Goal: Obtain resource: Obtain resource

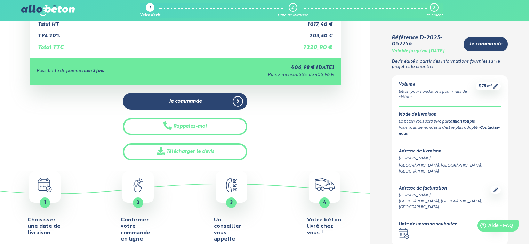
scroll to position [174, 0]
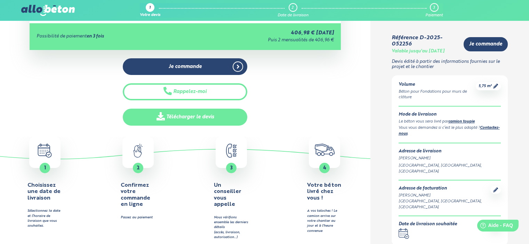
click at [188, 115] on link "Télécharger le devis" at bounding box center [185, 117] width 124 height 17
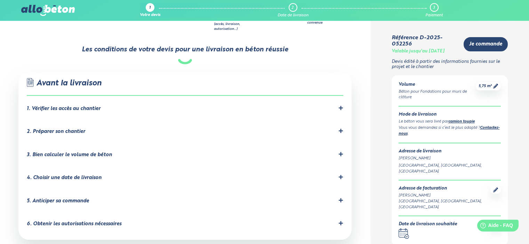
scroll to position [521, 0]
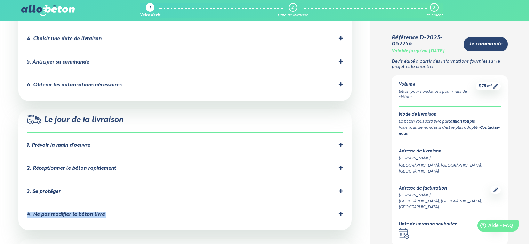
drag, startPoint x: 354, startPoint y: 199, endPoint x: 355, endPoint y: 166, distance: 32.7
click at [355, 166] on div "Les conditions de votre devis pour une livraison en béton réussie .icon-command…" at bounding box center [185, 134] width 370 height 467
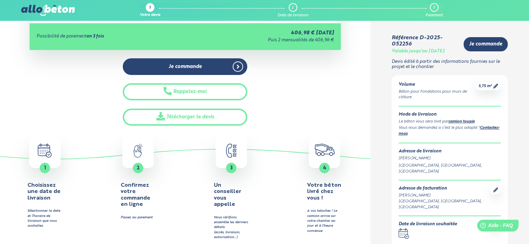
scroll to position [139, 0]
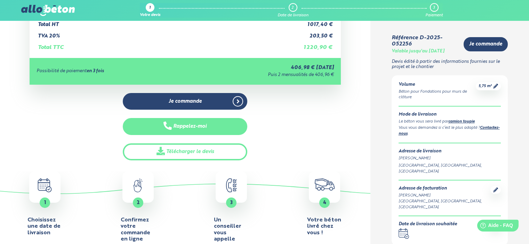
click at [188, 126] on button "Rappelez-moi" at bounding box center [185, 126] width 124 height 17
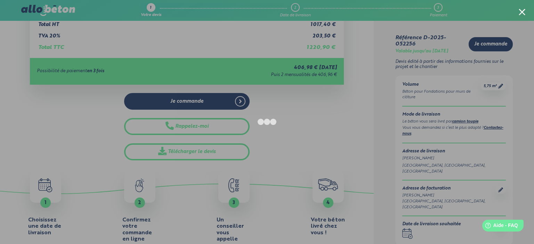
click at [521, 11] on div at bounding box center [522, 12] width 7 height 7
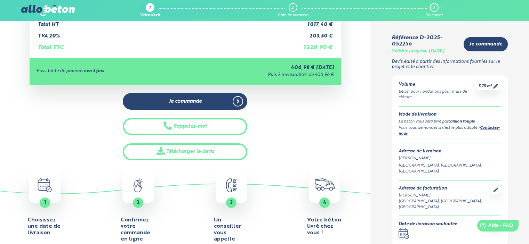
scroll to position [0, 0]
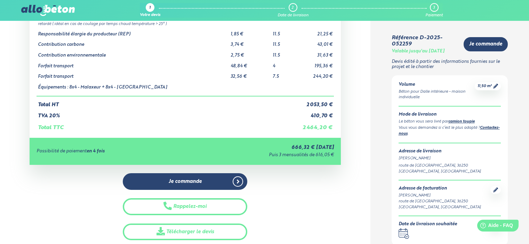
scroll to position [104, 0]
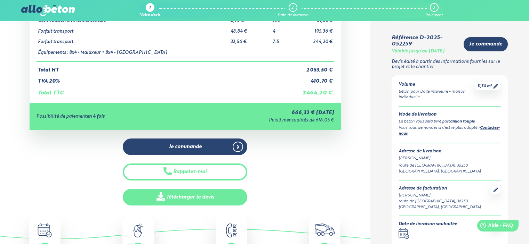
click at [193, 198] on link "Télécharger le devis" at bounding box center [185, 197] width 124 height 17
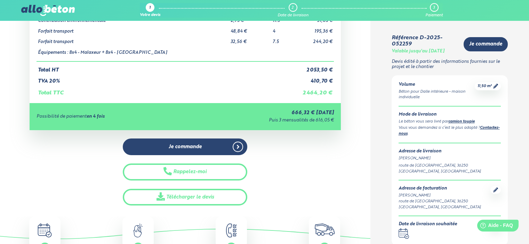
scroll to position [139, 0]
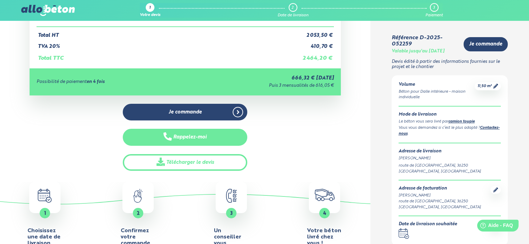
click at [194, 136] on button "Rappelez-moi" at bounding box center [185, 137] width 124 height 17
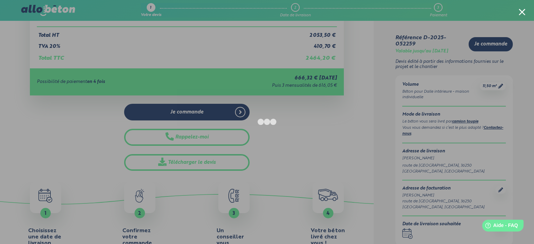
click at [518, 12] on div at bounding box center [267, 122] width 534 height 244
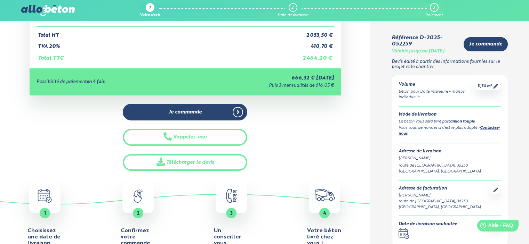
scroll to position [70, 0]
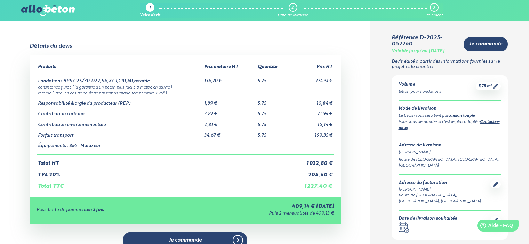
scroll to position [104, 0]
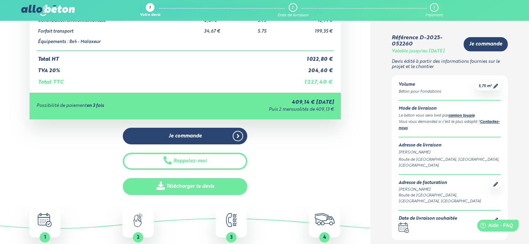
click at [200, 180] on link "Télécharger le devis" at bounding box center [185, 186] width 124 height 17
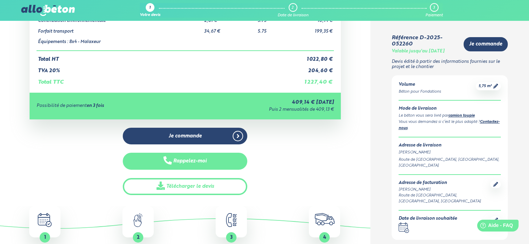
click at [217, 160] on button "Rappelez-moi" at bounding box center [185, 161] width 124 height 17
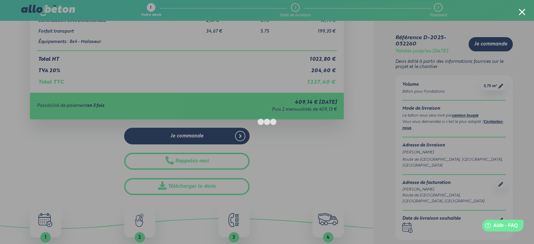
click at [514, 9] on div at bounding box center [267, 122] width 534 height 244
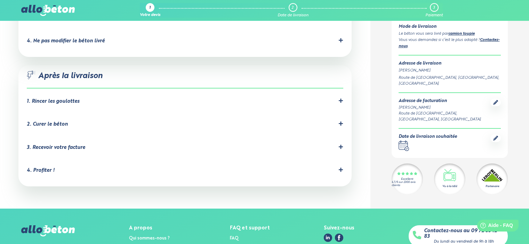
scroll to position [719, 0]
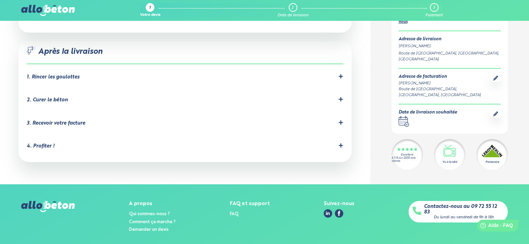
click at [157, 90] on li "2. Curer le béton C'est important pour éviter les fissures dues à un séchage tr…" at bounding box center [185, 101] width 316 height 23
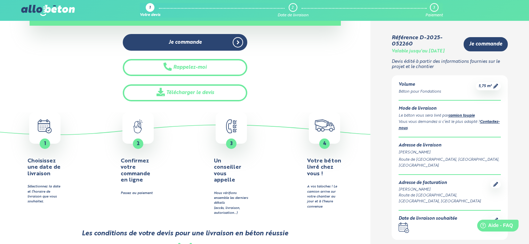
scroll to position [0, 0]
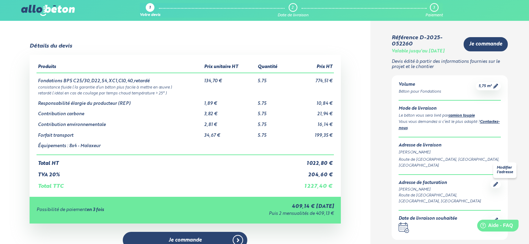
click at [495, 182] on icon at bounding box center [495, 184] width 5 height 5
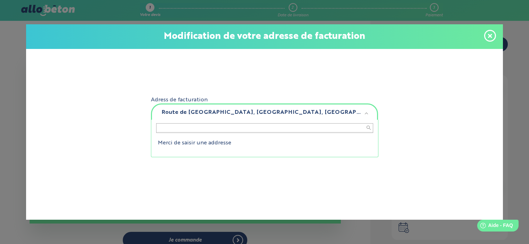
click at [192, 130] on input "text" at bounding box center [264, 128] width 217 height 10
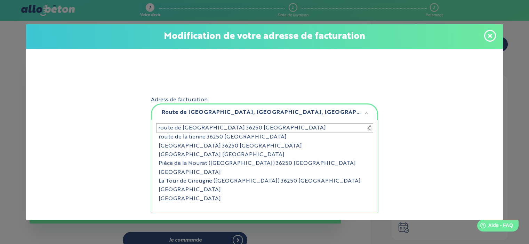
type input "route de [GEOGRAPHIC_DATA] 36250 [GEOGRAPHIC_DATA]"
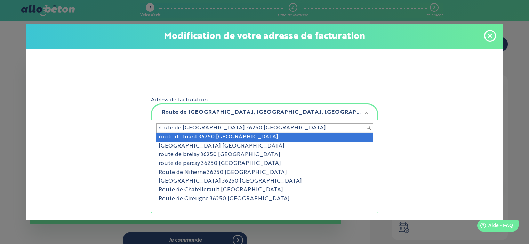
type input "*"
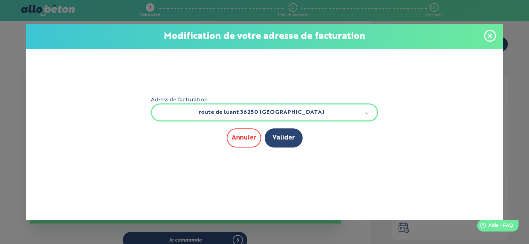
click at [250, 136] on button "Annuler" at bounding box center [244, 138] width 34 height 19
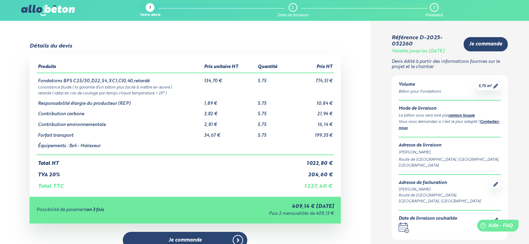
click at [12, 149] on div "Détails du devis Produits Prix unitaire HT Quantité Prix HT Fondations BPS C25/…" at bounding box center [185, 171] width 370 height 257
